Goal: Task Accomplishment & Management: Use online tool/utility

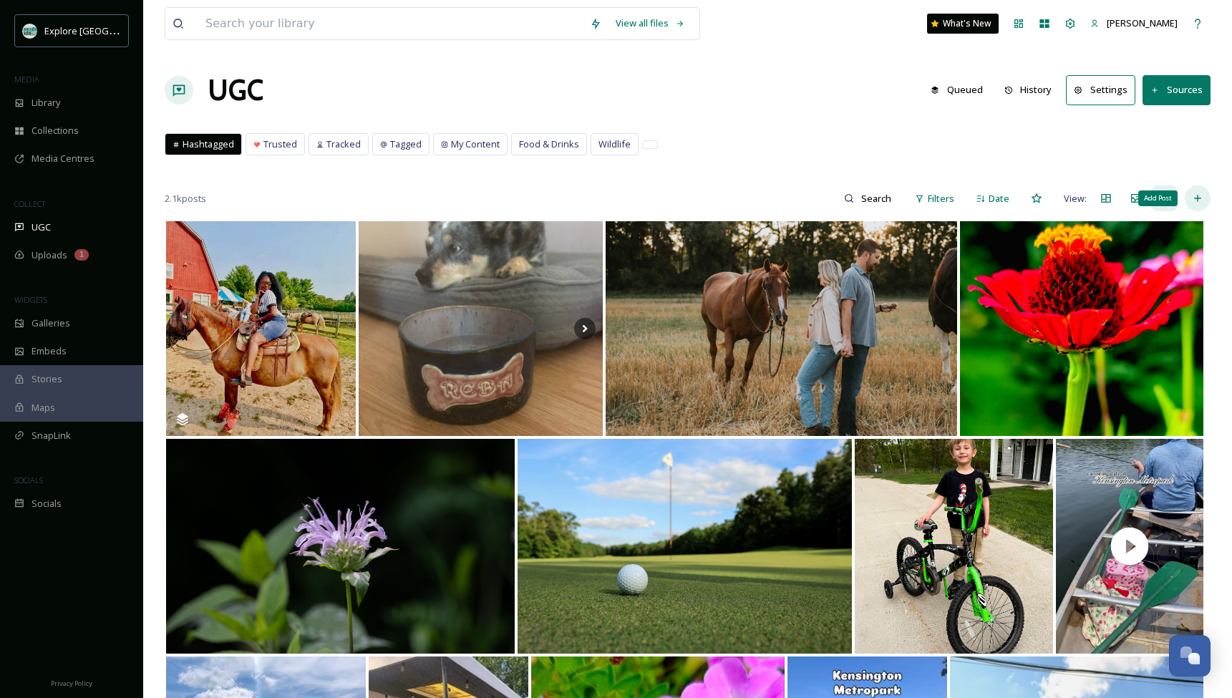
click at [1195, 200] on icon at bounding box center [1197, 198] width 11 height 11
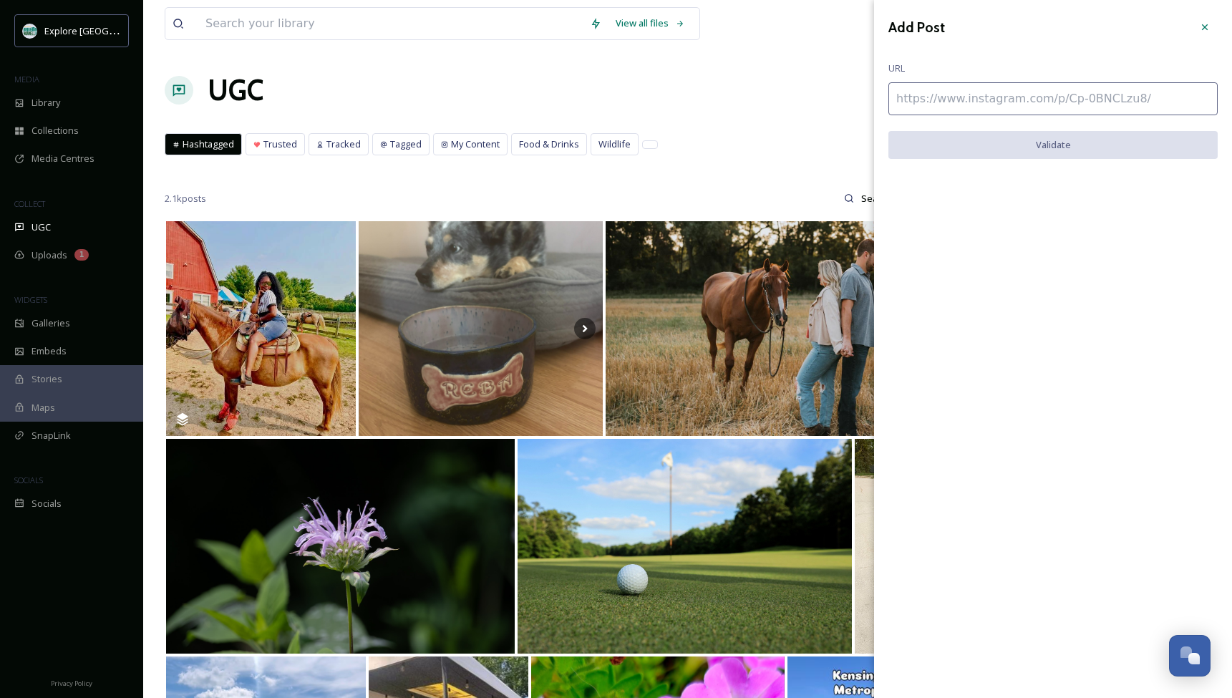
click at [1018, 100] on input at bounding box center [1052, 98] width 329 height 33
paste input "https://www.instagram.com/p/CIf8Yp1H8Ca/"
type input "https://www.instagram.com/p/CIf8Yp1H8Ca/"
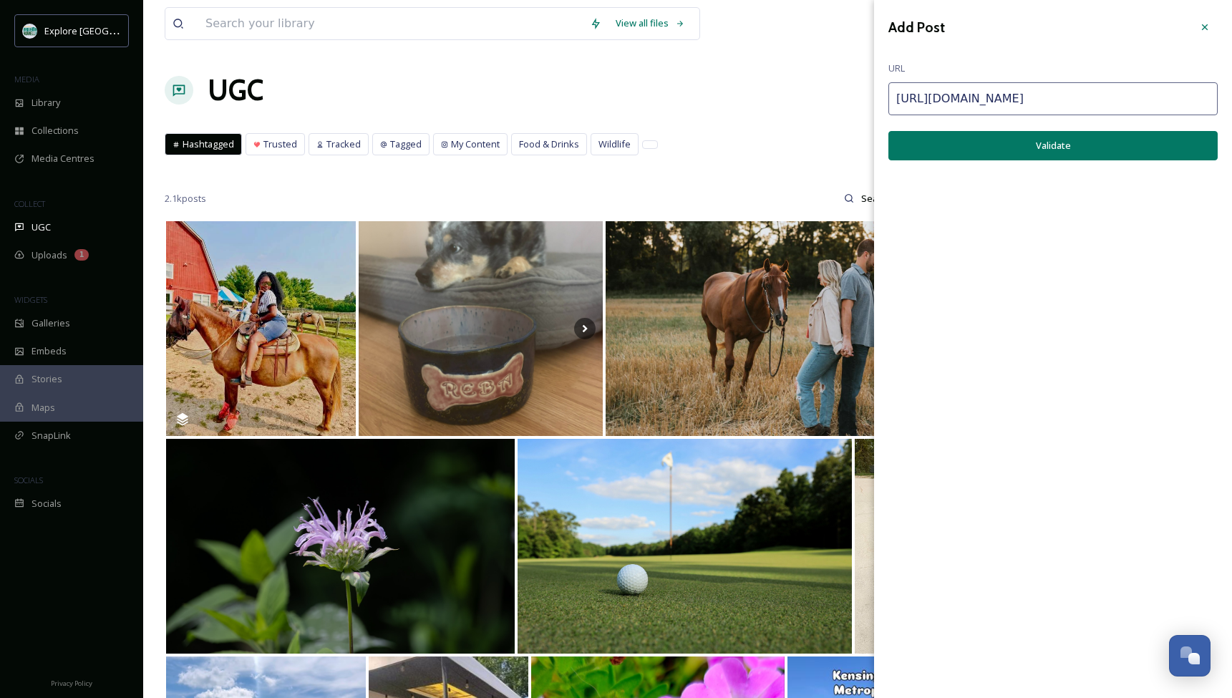
click at [1082, 147] on button "Validate" at bounding box center [1052, 145] width 329 height 29
click at [1070, 143] on button "Add Post" at bounding box center [1052, 145] width 329 height 29
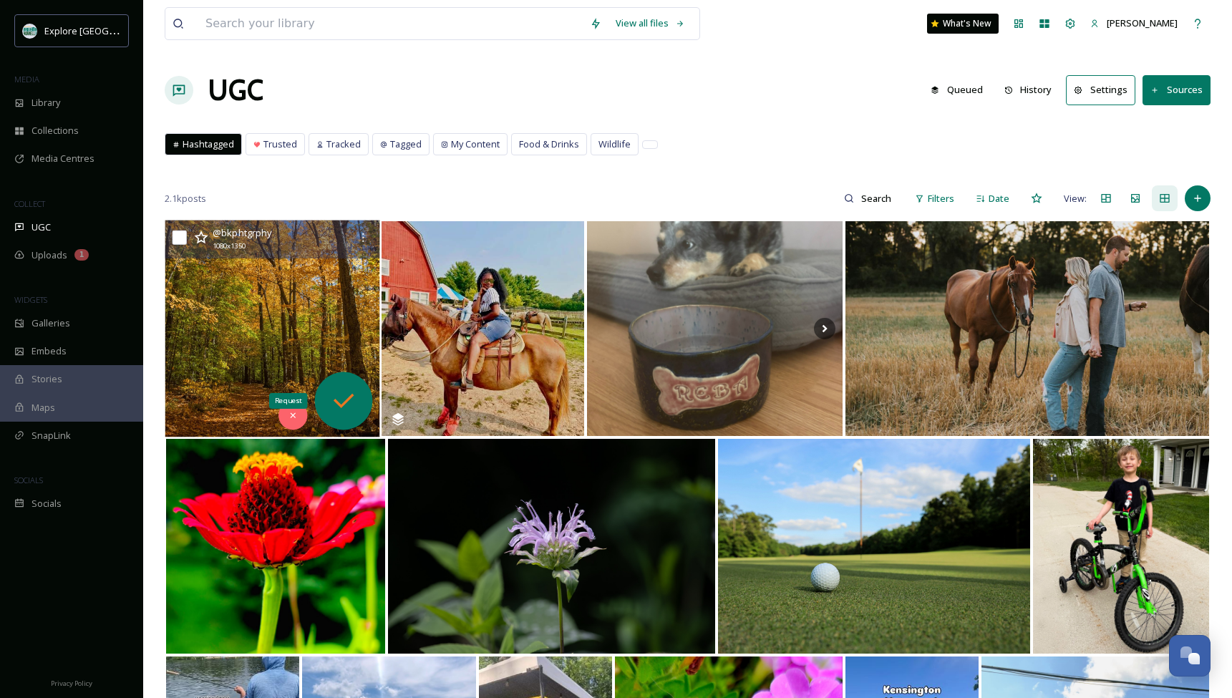
click at [343, 403] on icon at bounding box center [343, 401] width 29 height 29
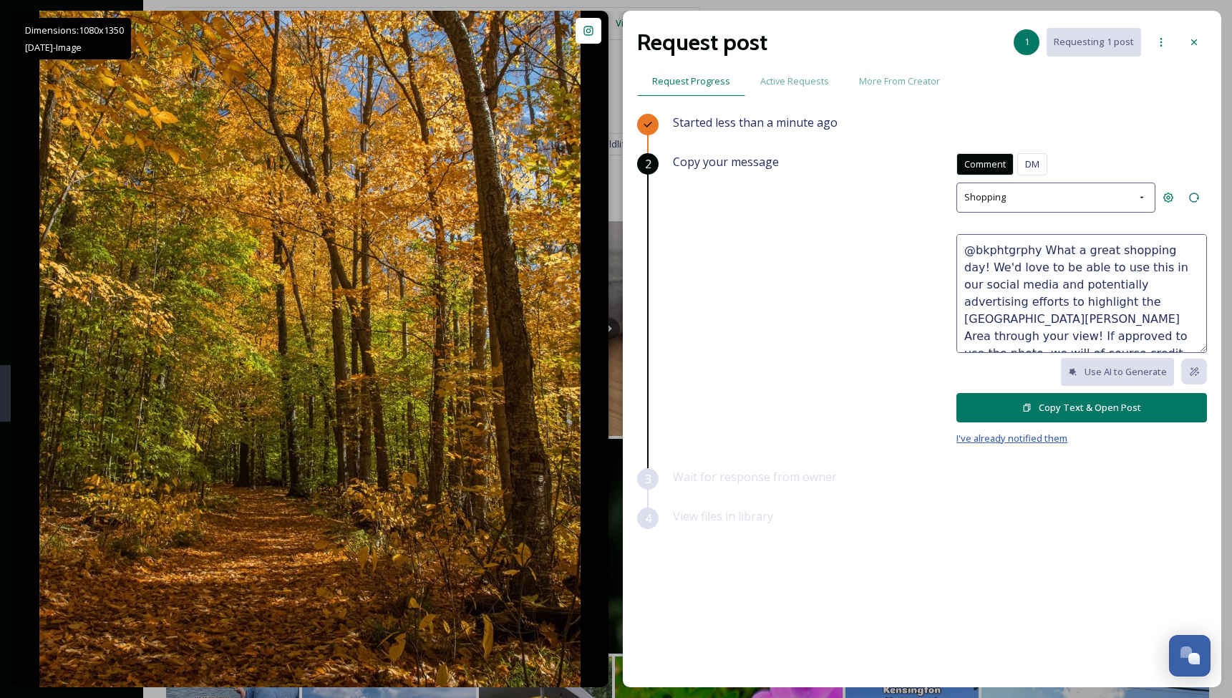
click at [1027, 437] on span "I've already notified them" at bounding box center [1011, 438] width 111 height 13
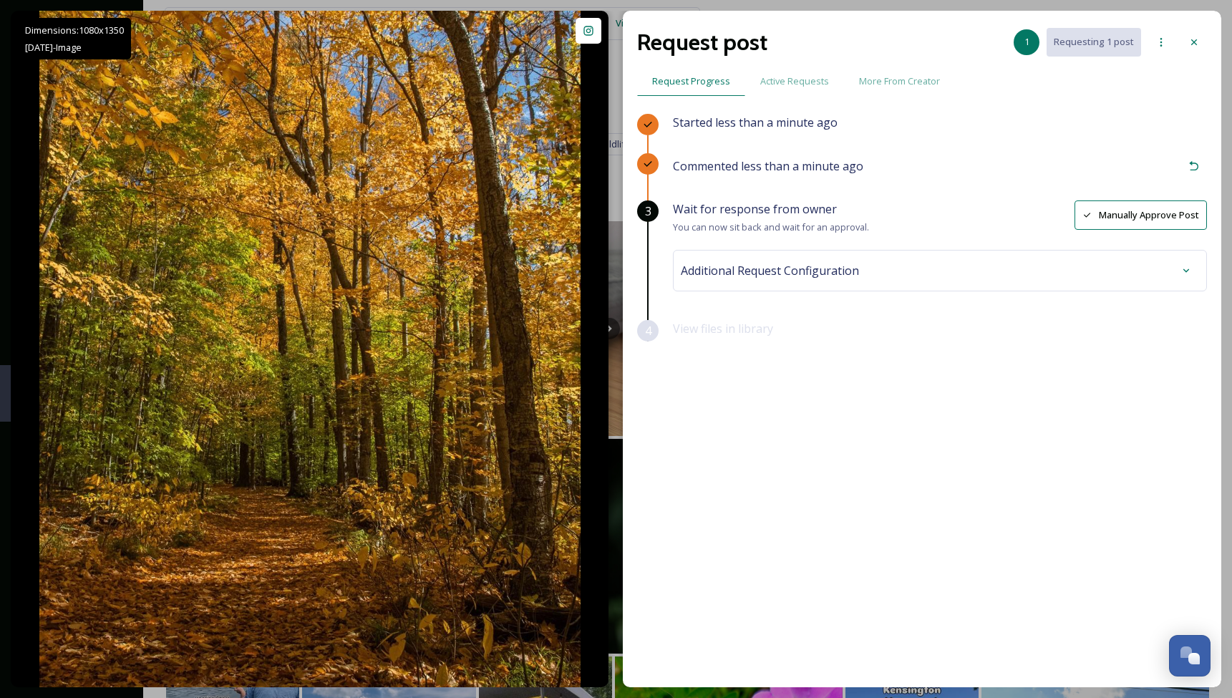
click at [1133, 213] on button "Manually Approve Post" at bounding box center [1141, 214] width 132 height 29
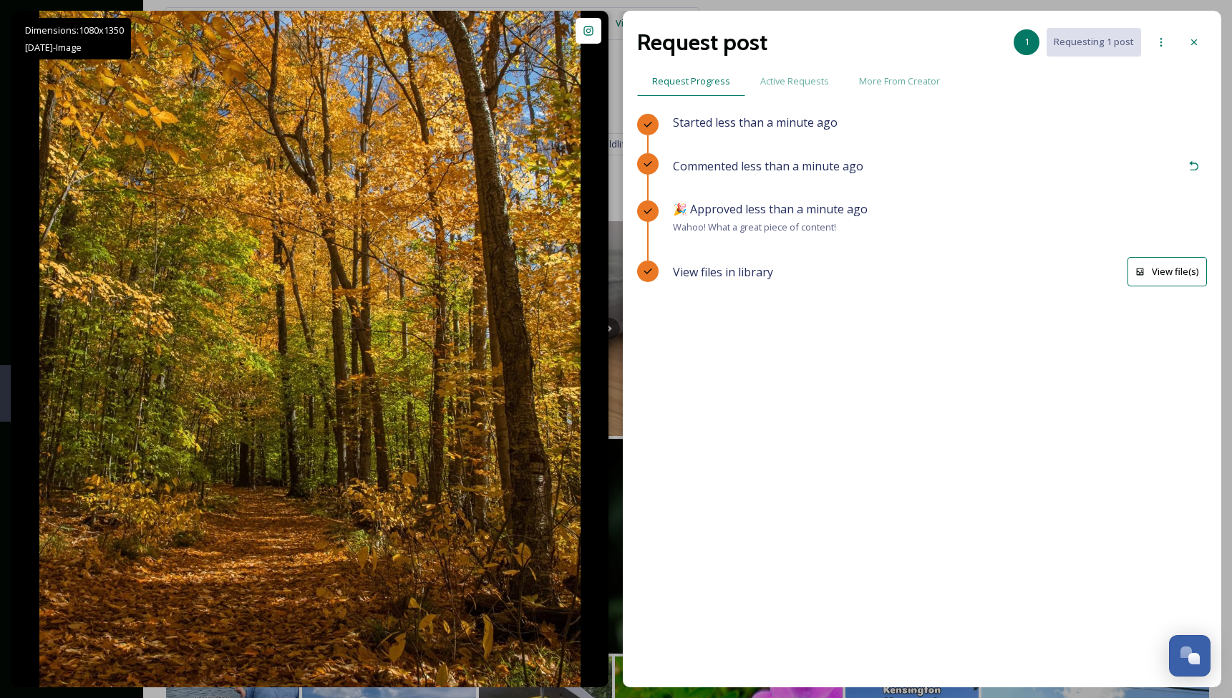
click at [1158, 275] on button "View file(s)" at bounding box center [1167, 271] width 79 height 29
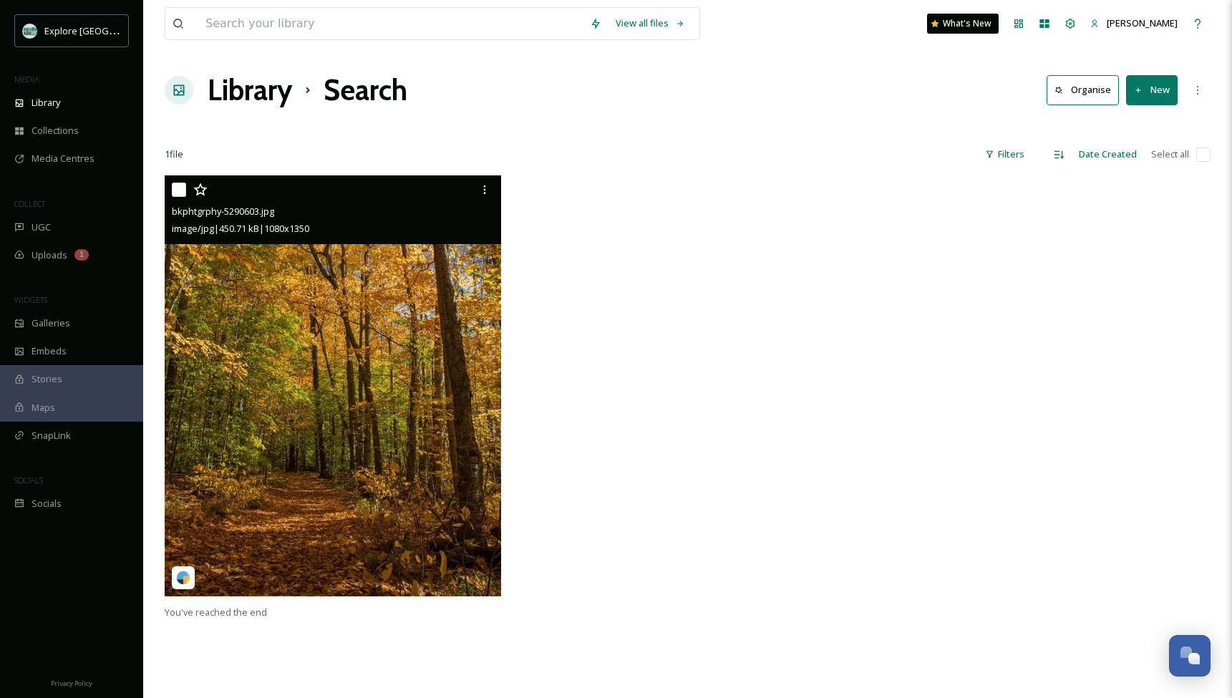
click at [180, 195] on input "checkbox" at bounding box center [179, 190] width 14 height 14
checkbox input "true"
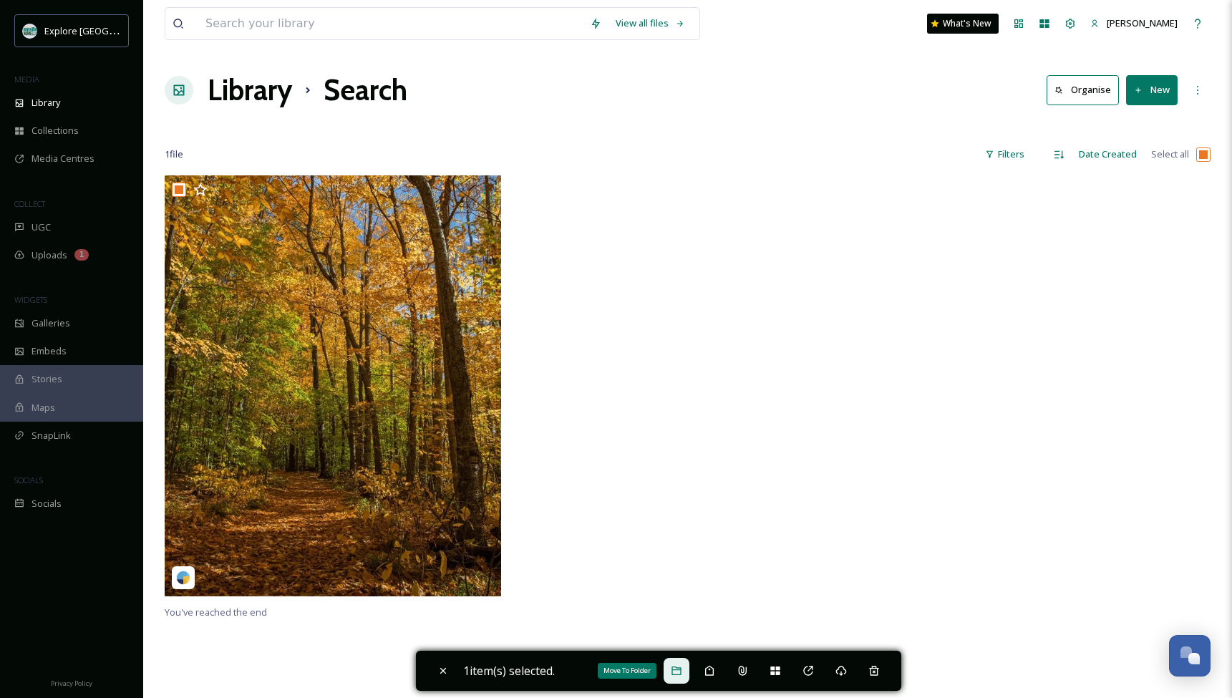
click at [680, 664] on div "Move To Folder" at bounding box center [677, 671] width 26 height 26
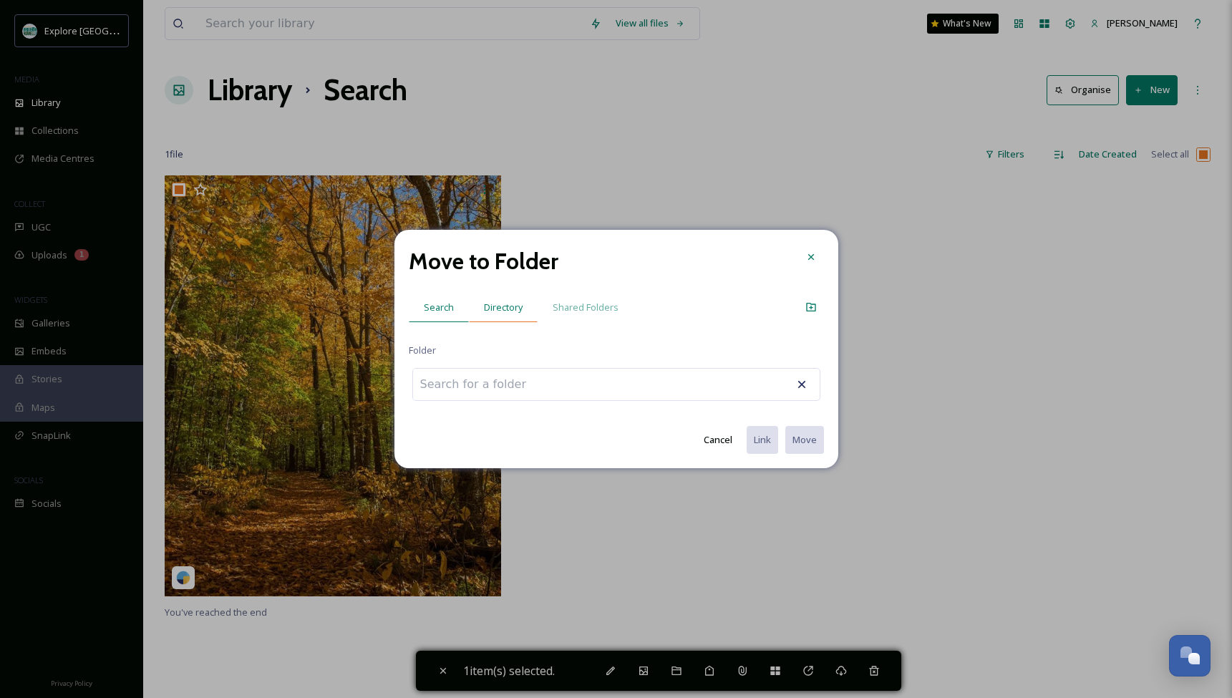
click at [496, 307] on span "Directory" at bounding box center [503, 308] width 39 height 14
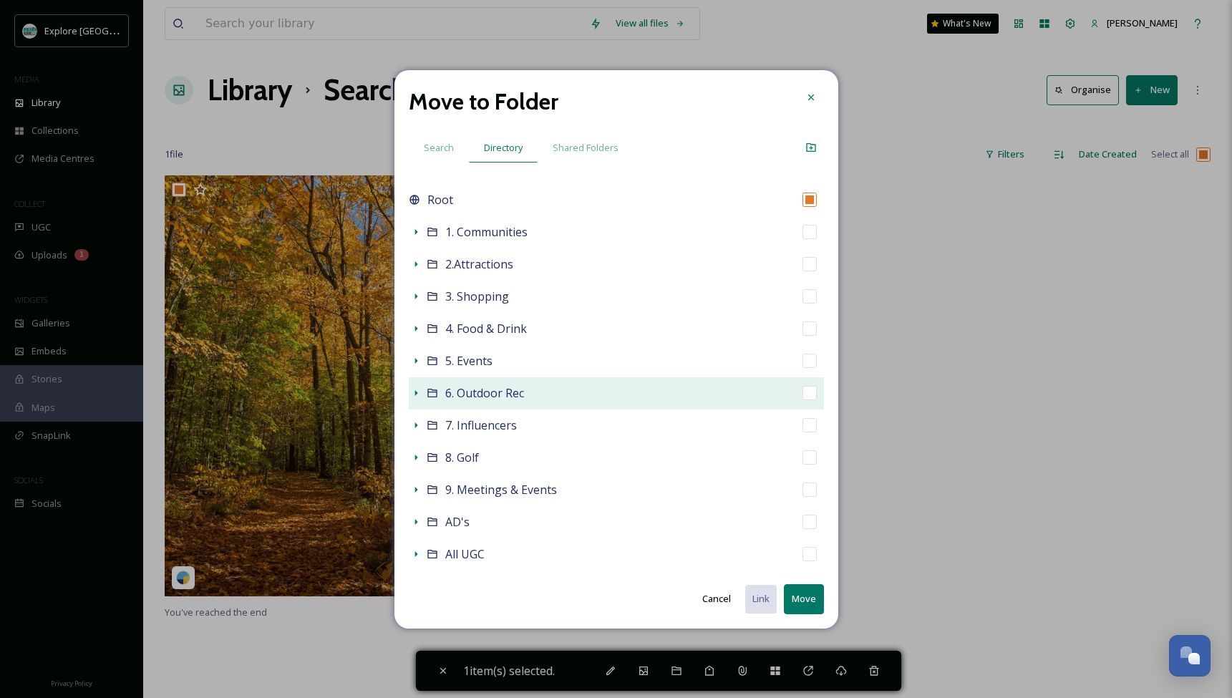
click at [412, 391] on icon at bounding box center [415, 392] width 11 height 11
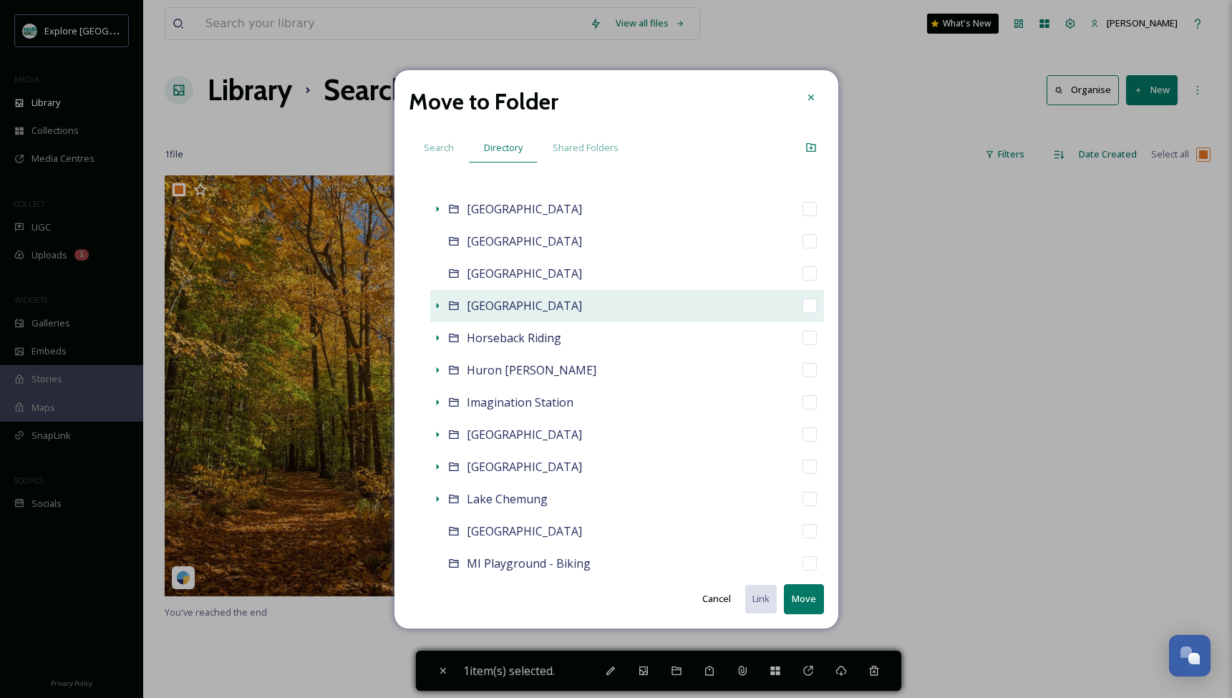
scroll to position [449, 0]
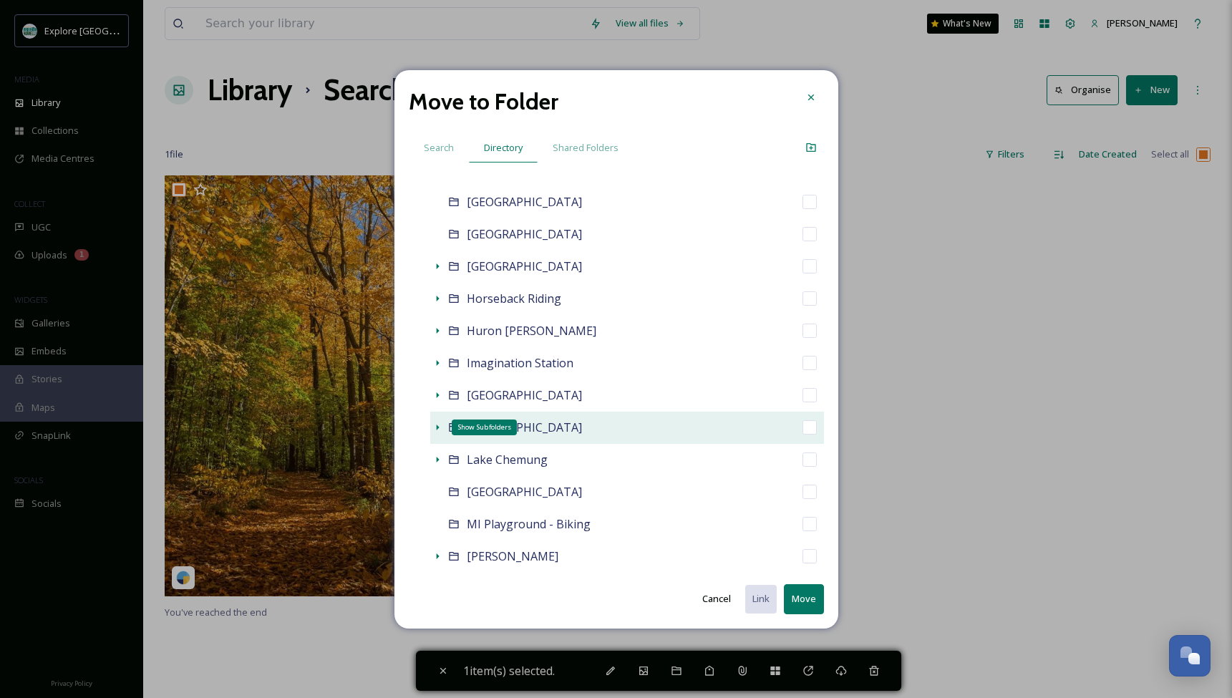
click at [437, 426] on icon at bounding box center [437, 428] width 3 height 6
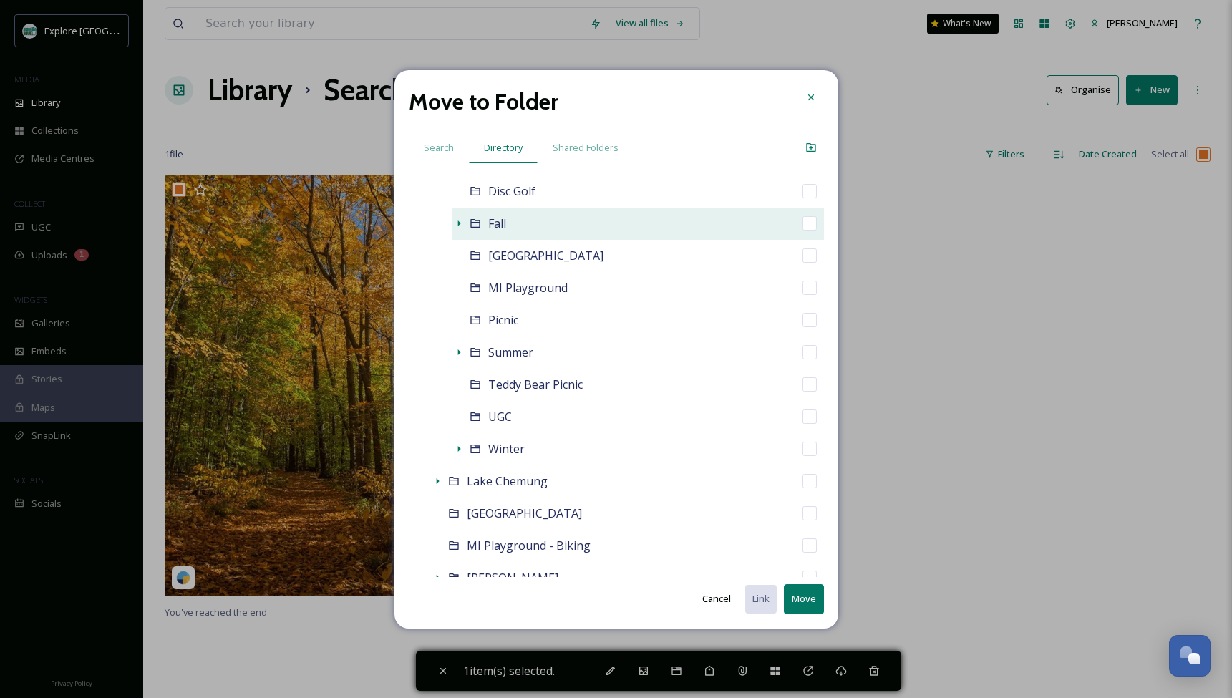
scroll to position [738, 0]
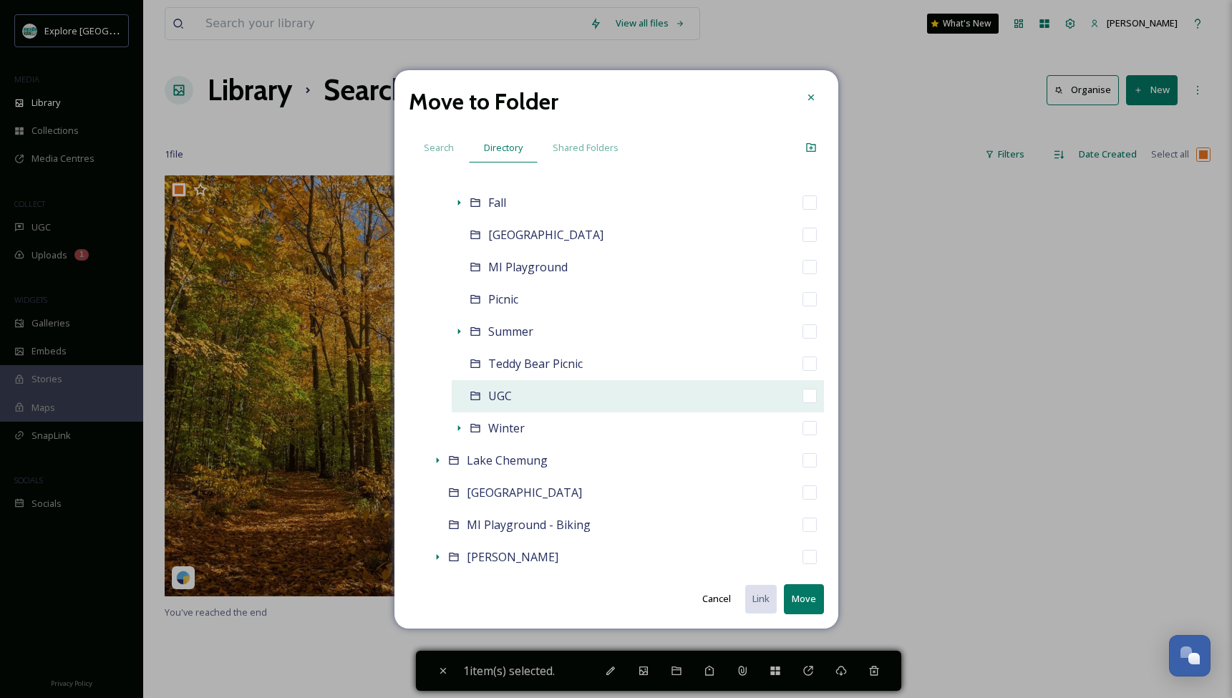
click at [805, 392] on input "checkbox" at bounding box center [810, 396] width 14 height 14
checkbox input "true"
checkbox input "false"
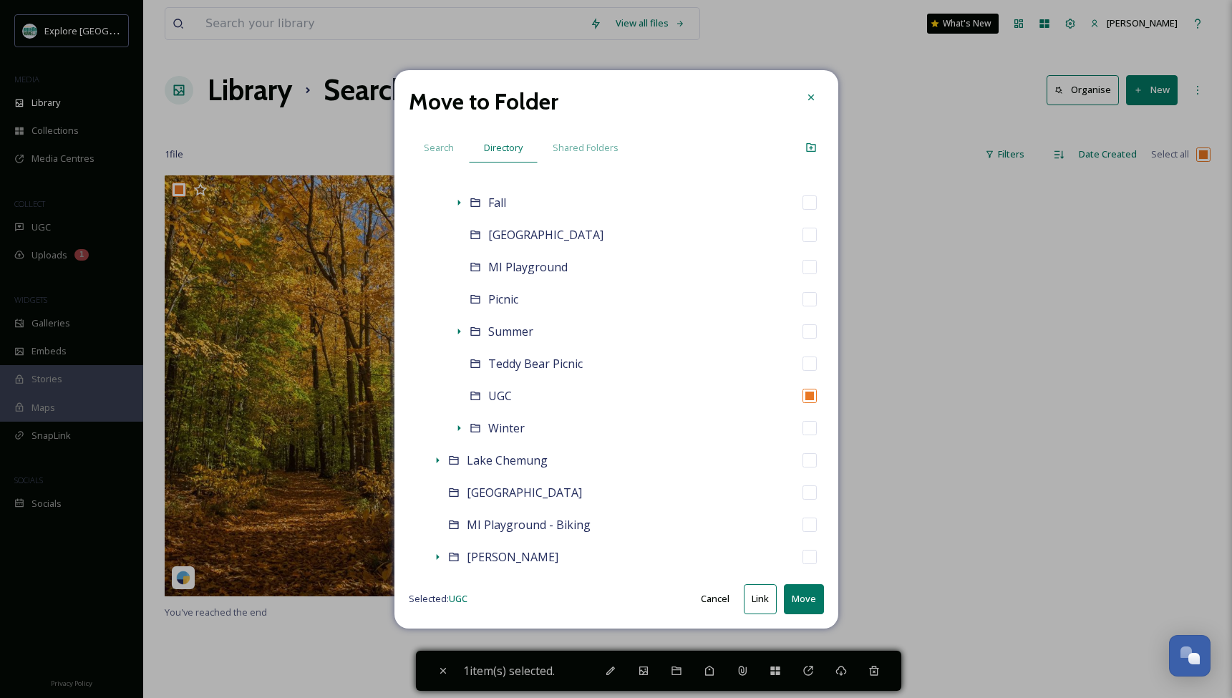
click at [801, 606] on button "Move" at bounding box center [804, 598] width 40 height 29
checkbox input "false"
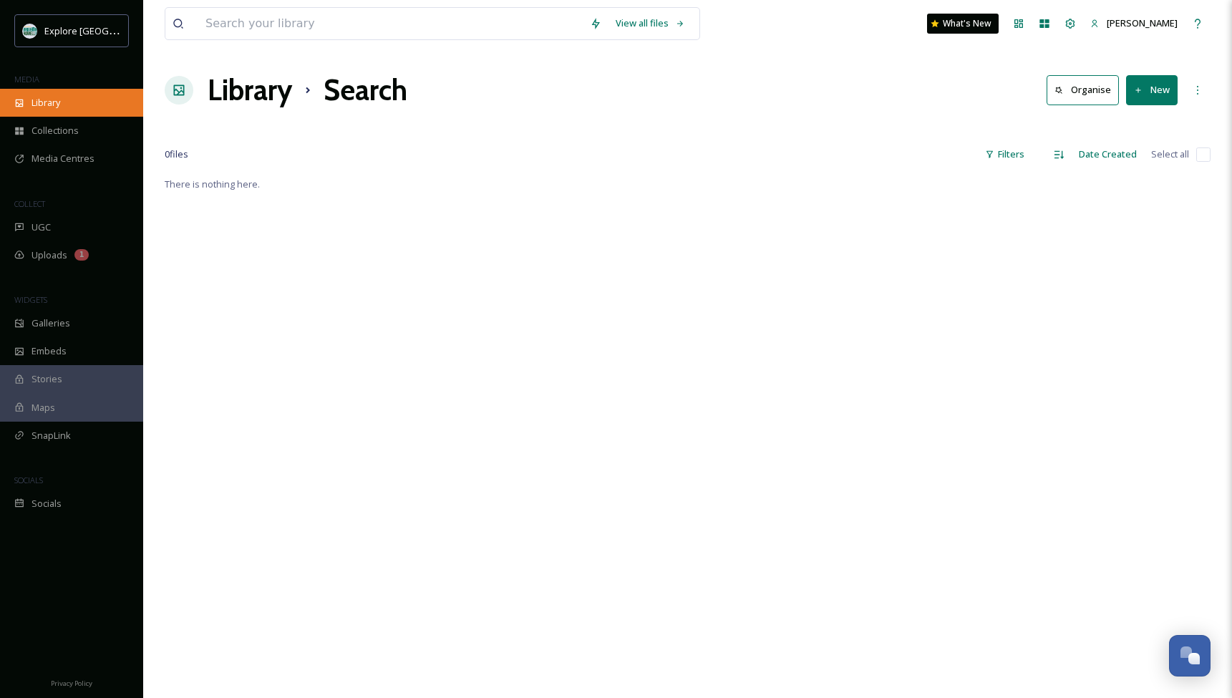
click at [45, 97] on span "Library" at bounding box center [46, 103] width 29 height 14
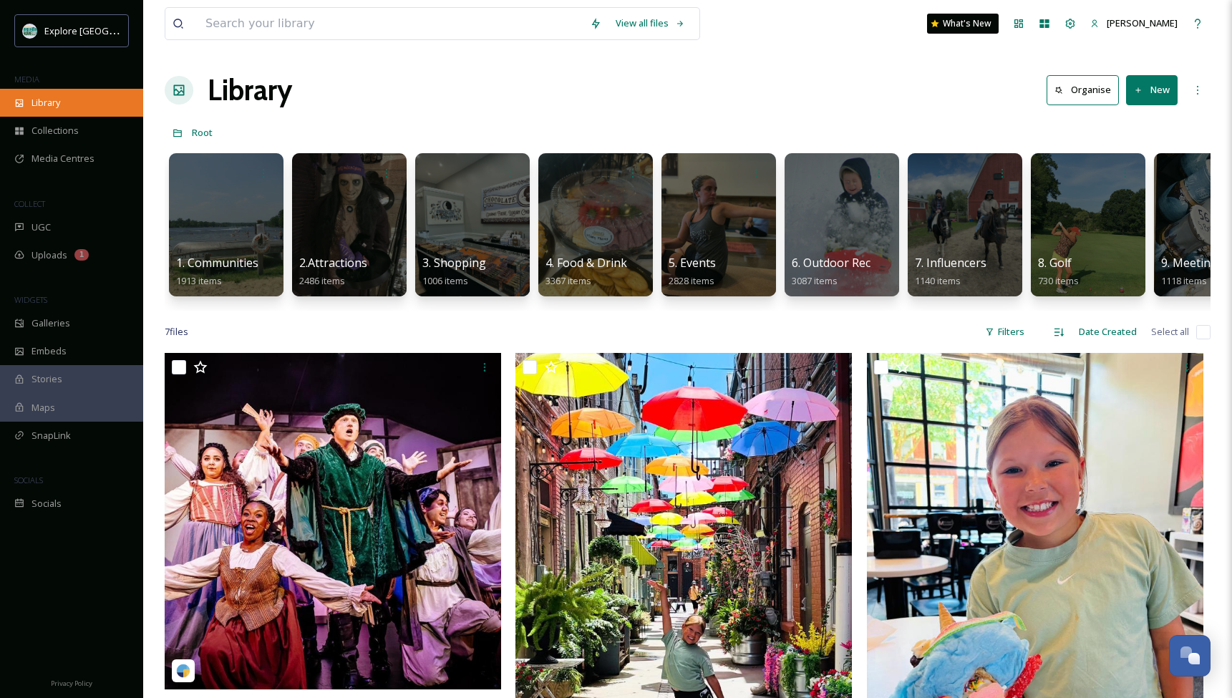
click at [79, 97] on div "Library" at bounding box center [71, 103] width 143 height 28
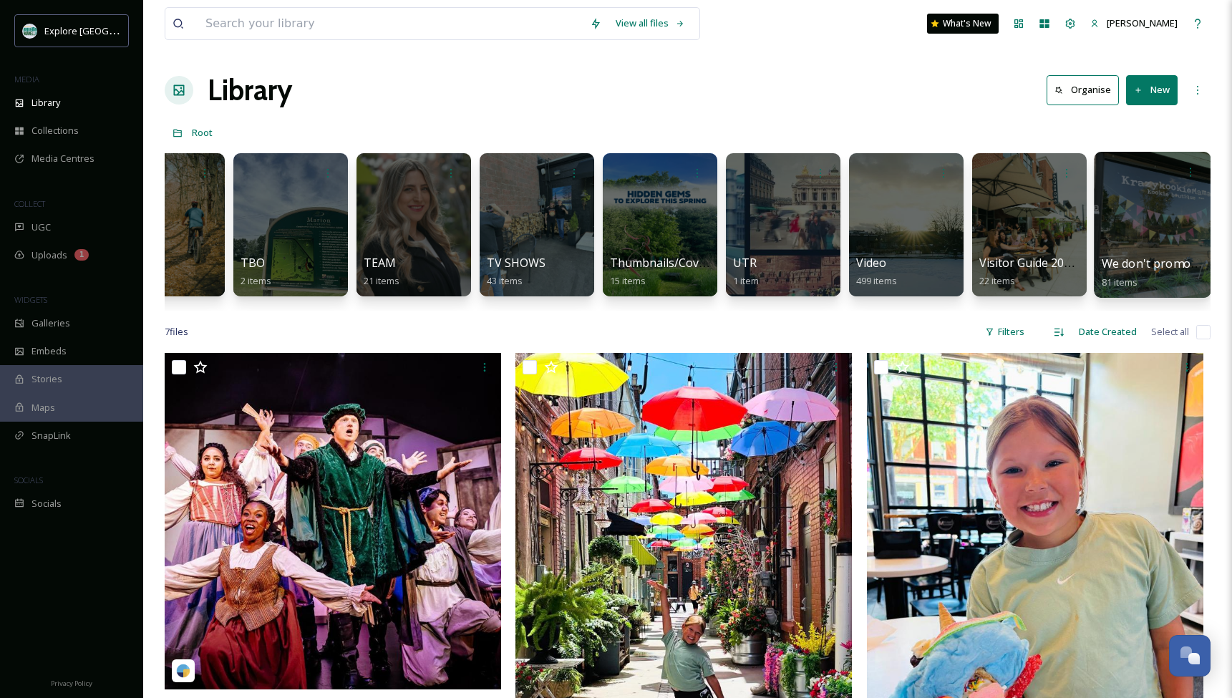
scroll to position [0, 3260]
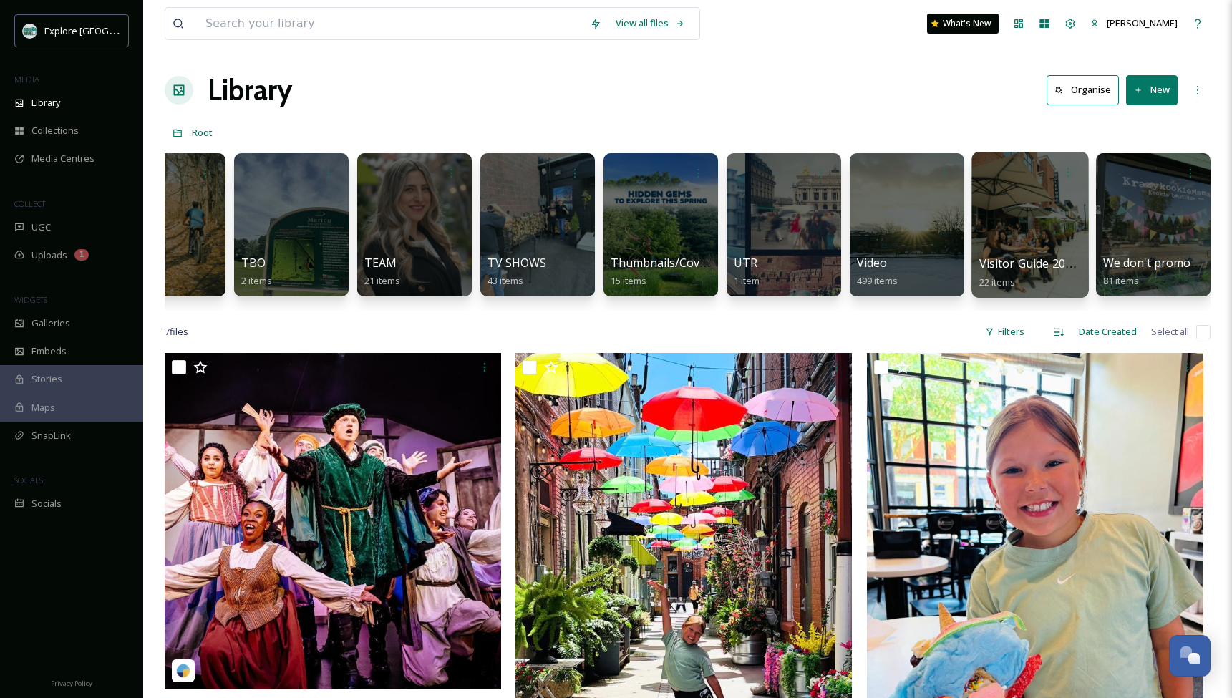
click at [1005, 221] on div at bounding box center [1030, 225] width 117 height 146
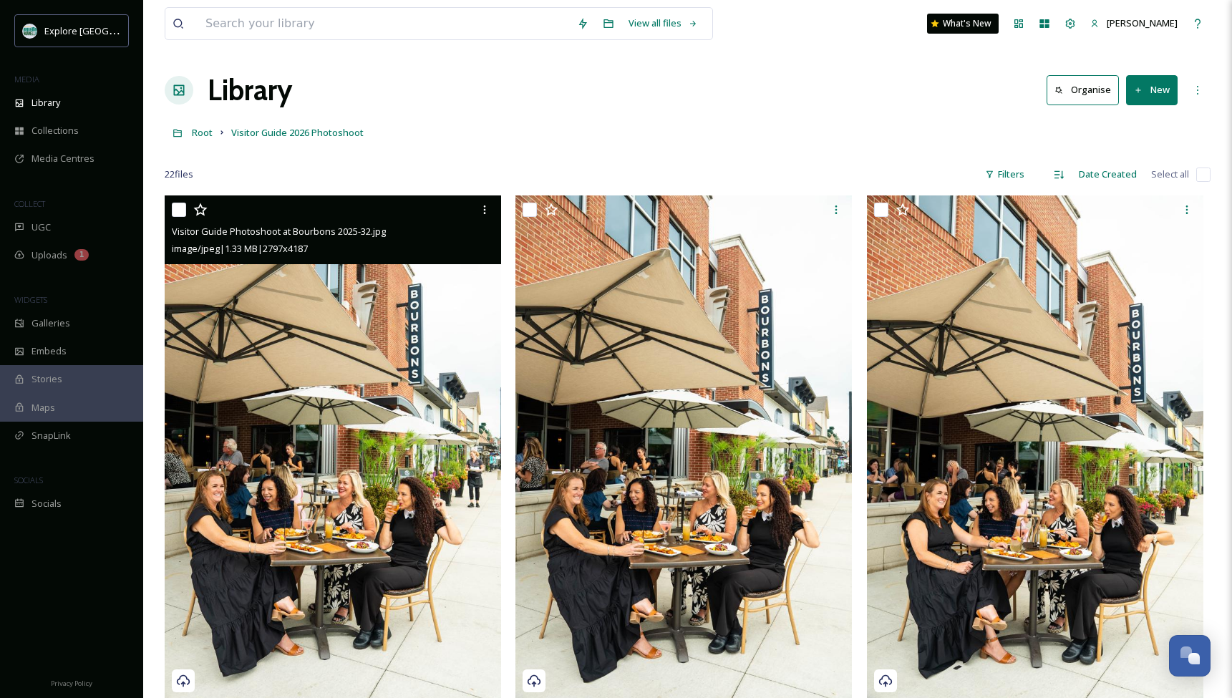
click at [321, 373] on img at bounding box center [333, 447] width 336 height 504
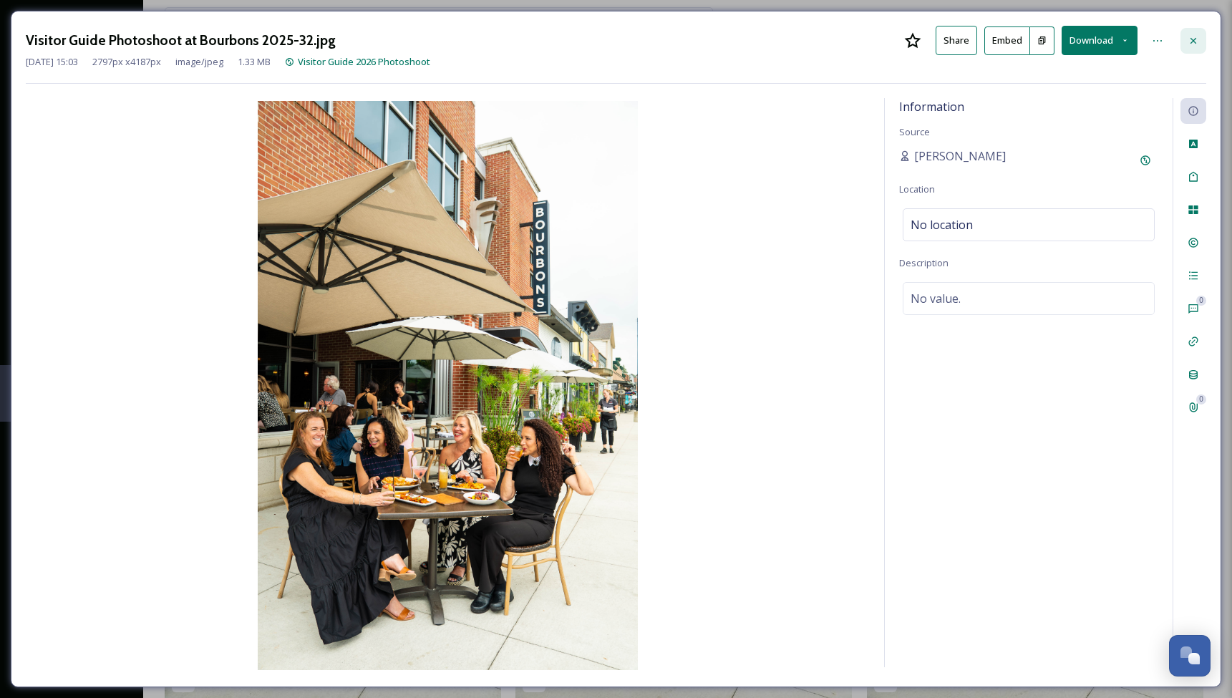
click at [1192, 38] on icon at bounding box center [1193, 40] width 11 height 11
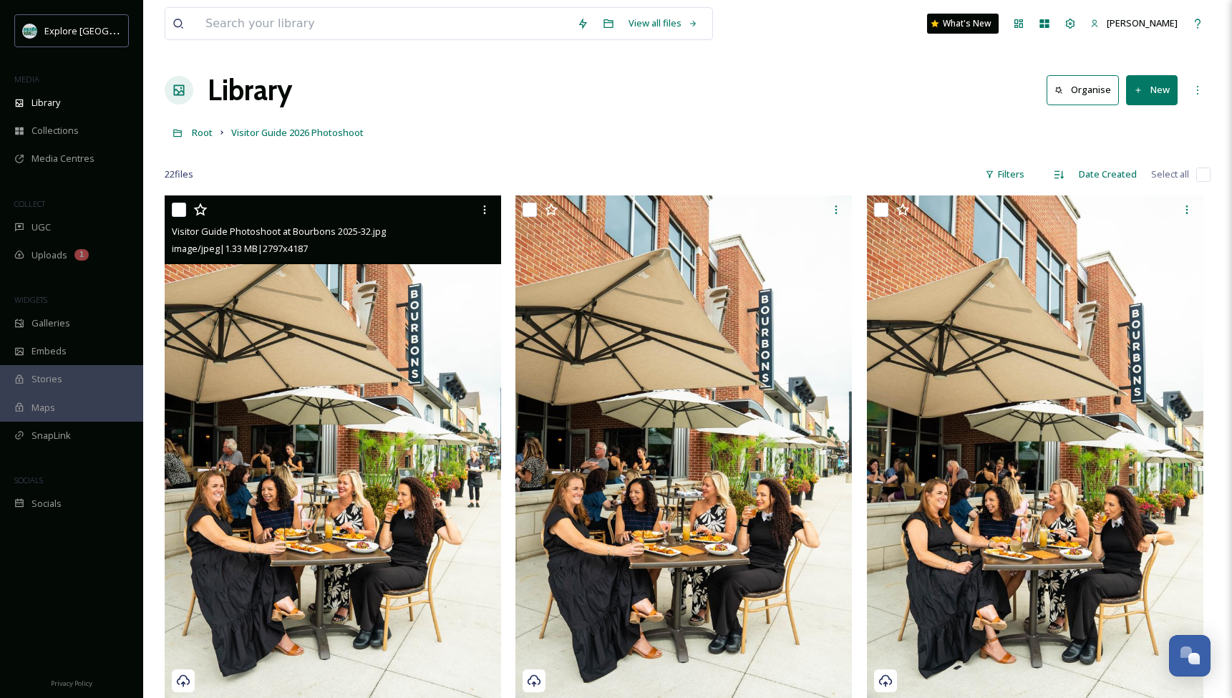
click at [381, 490] on img at bounding box center [333, 447] width 336 height 504
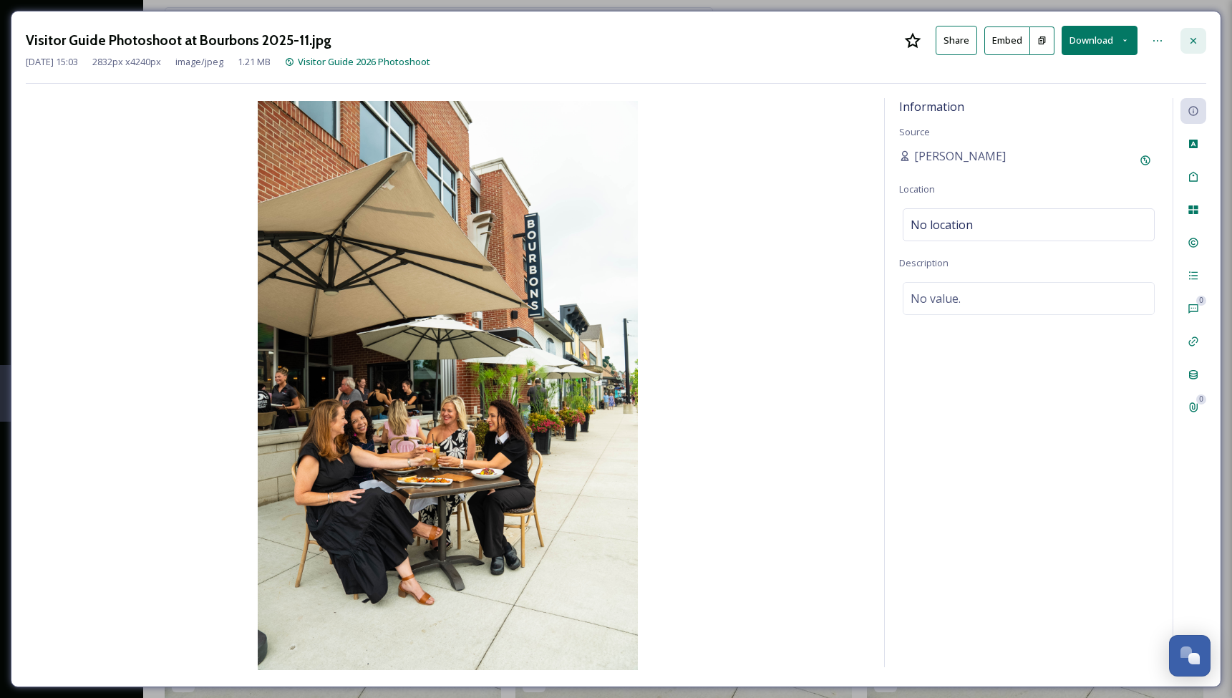
click at [1193, 42] on icon at bounding box center [1193, 40] width 11 height 11
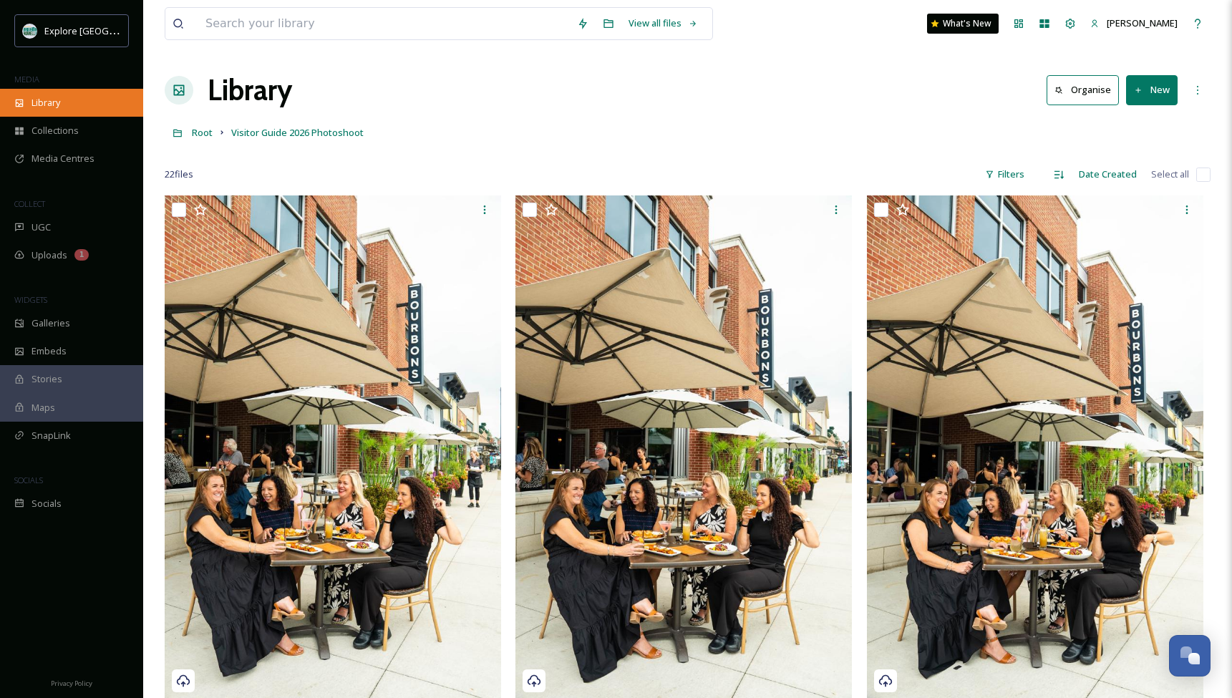
click at [48, 97] on span "Library" at bounding box center [46, 103] width 29 height 14
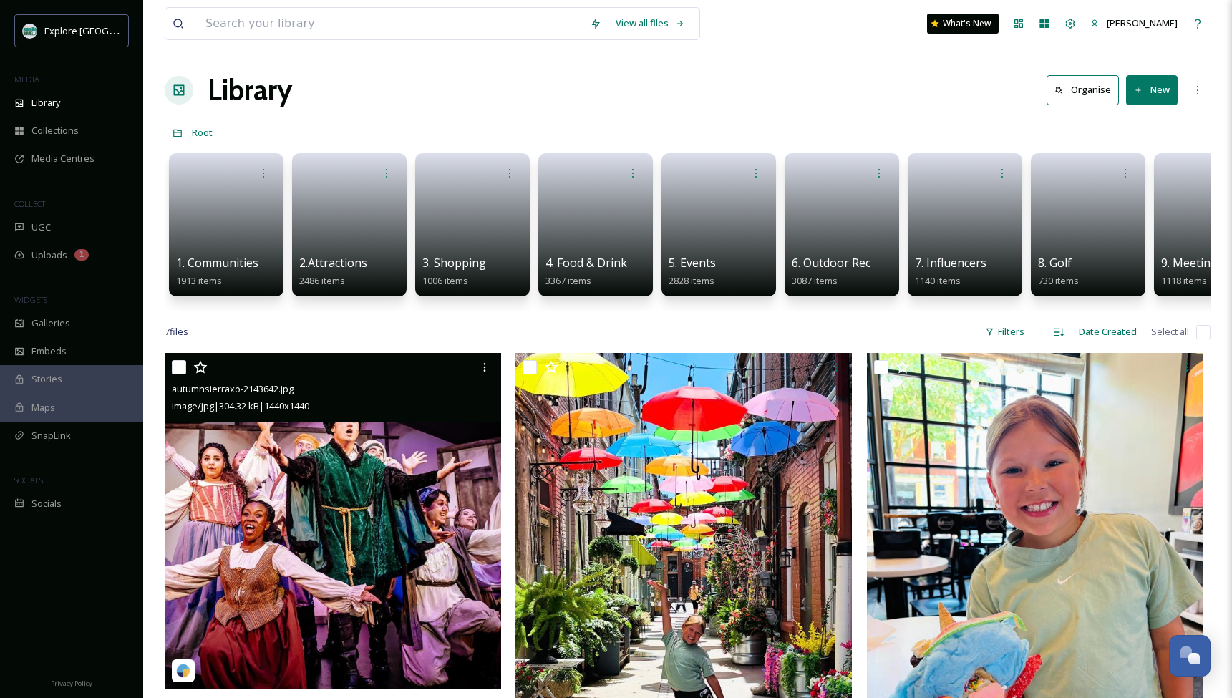
click at [286, 559] on img at bounding box center [333, 521] width 336 height 336
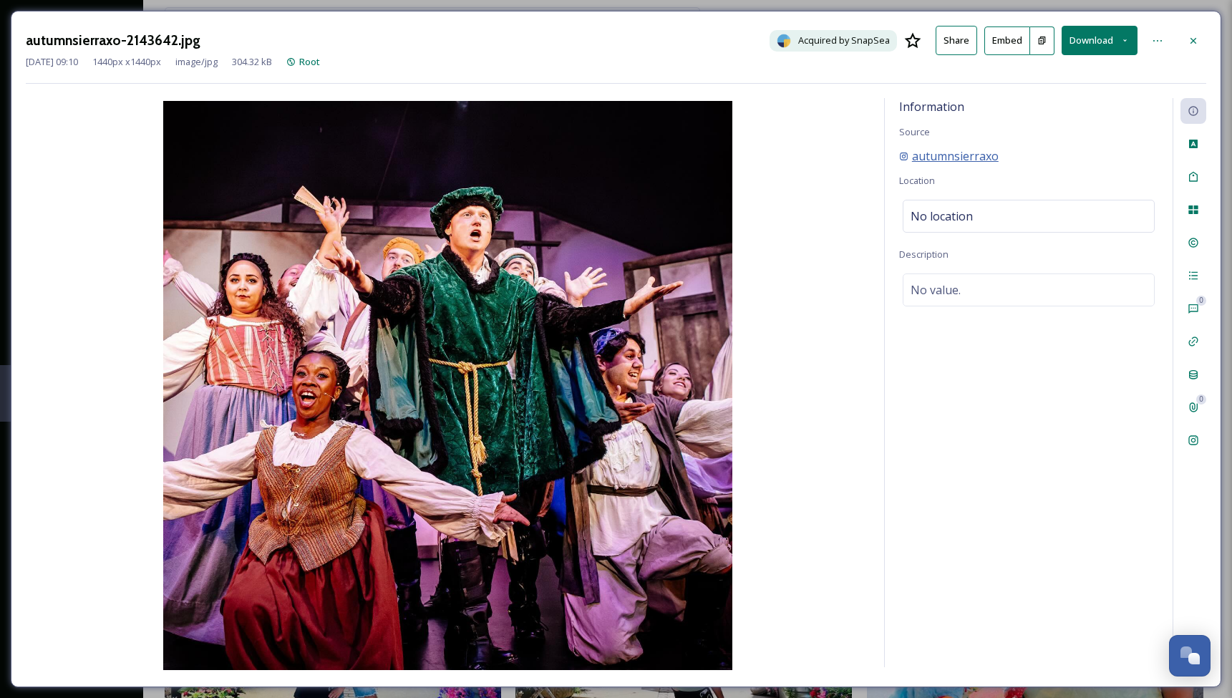
click at [974, 156] on span "autumnsierraxo" at bounding box center [955, 155] width 87 height 17
